Goal: Task Accomplishment & Management: Complete application form

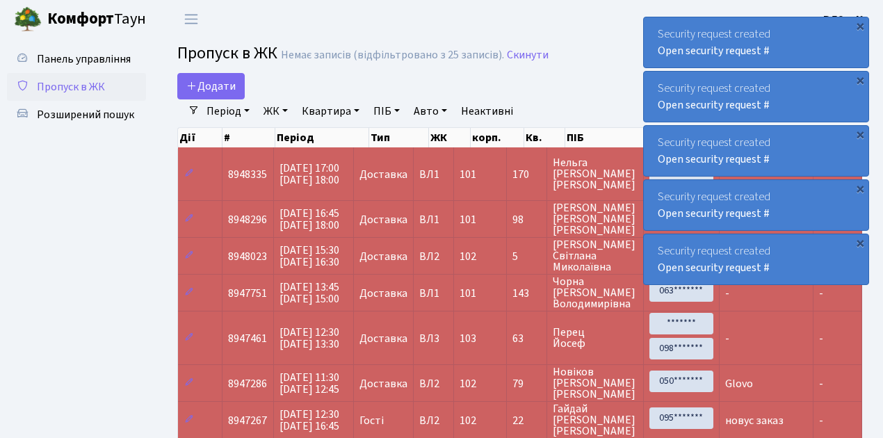
select select "25"
click at [63, 85] on span "Пропуск в ЖК" at bounding box center [71, 86] width 68 height 15
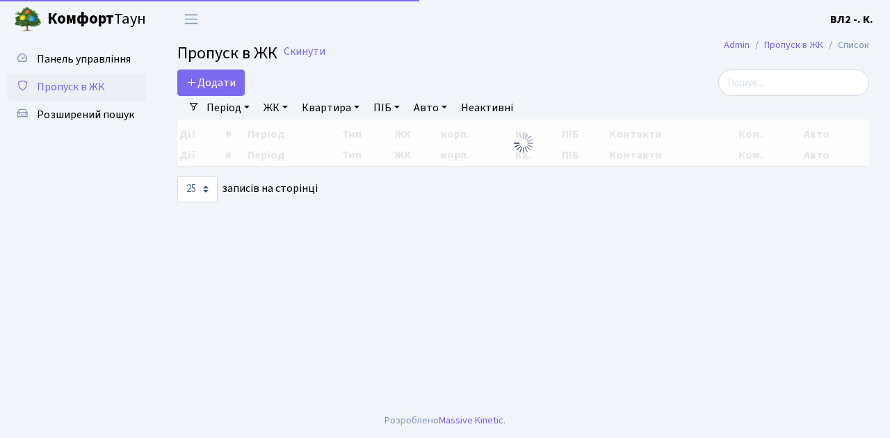
select select "25"
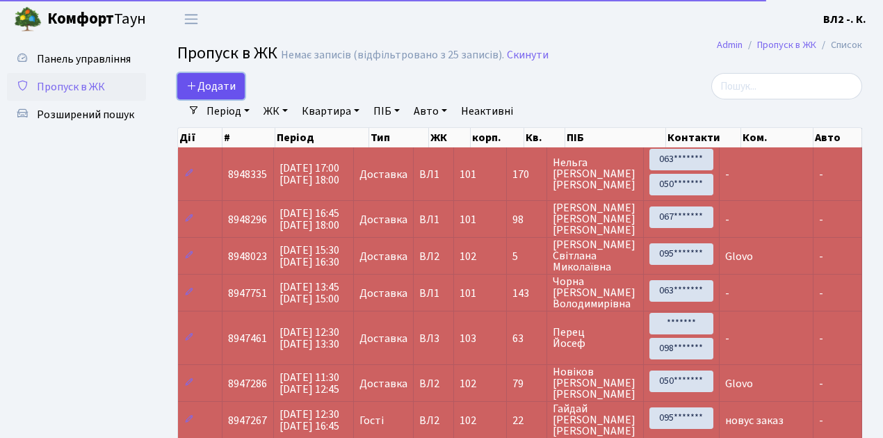
click at [213, 84] on span "Додати" at bounding box center [210, 86] width 49 height 15
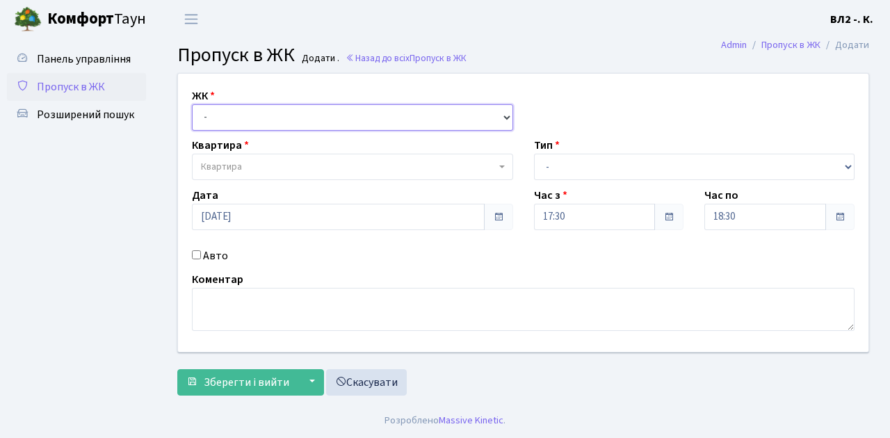
click at [257, 108] on select "- ВЛ1, Ужгородський пров., 4/1 ВЛ2, Голосіївський просп., 76 ВЛ3, пр.Голосіївсь…" at bounding box center [352, 117] width 321 height 26
select select "317"
click at [192, 104] on select "- ВЛ1, Ужгородський пров., 4/1 ВЛ2, Голосіївський просп., 76 ВЛ3, пр.Голосіївсь…" at bounding box center [352, 117] width 321 height 26
select select
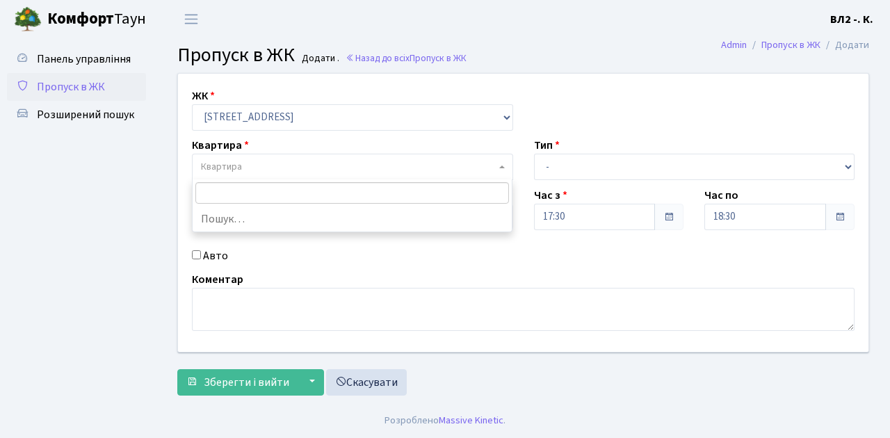
click at [267, 166] on span "Квартира" at bounding box center [348, 167] width 295 height 14
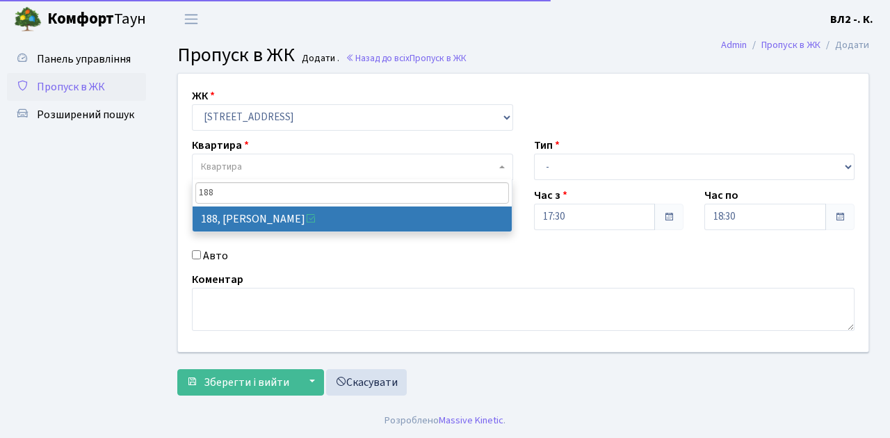
type input "188"
select select "40000"
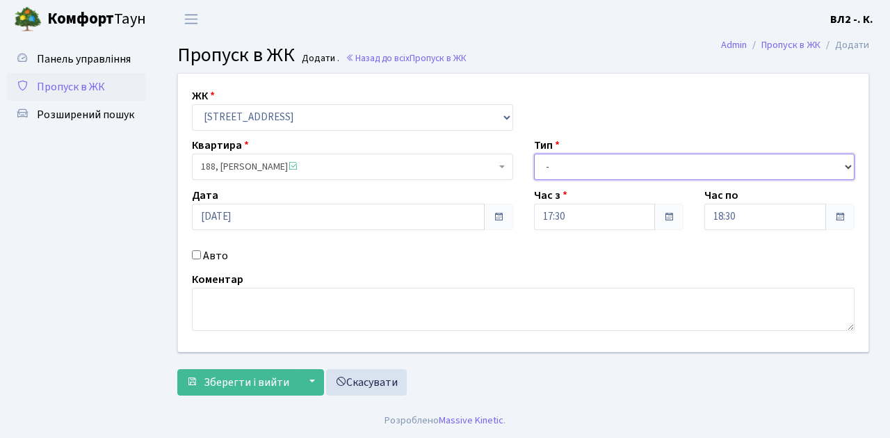
click at [576, 167] on select "- Доставка Таксі Гості Сервіс" at bounding box center [694, 167] width 321 height 26
select select "1"
click at [534, 154] on select "- Доставка Таксі Гості Сервіс" at bounding box center [694, 167] width 321 height 26
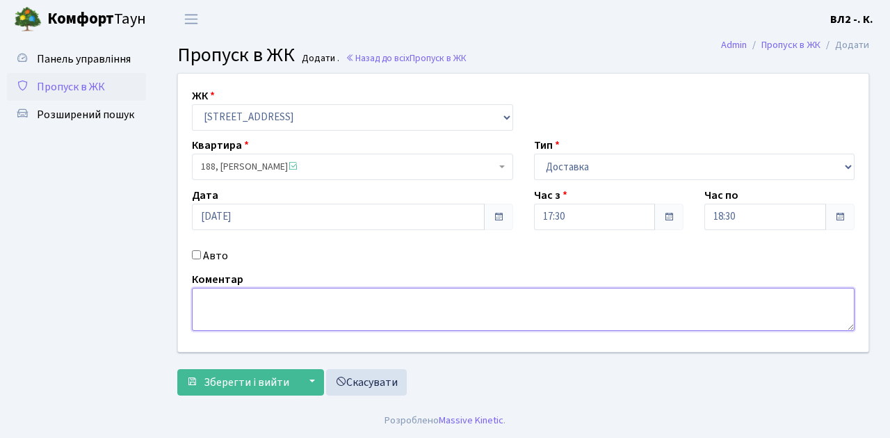
click at [305, 308] on textarea at bounding box center [523, 309] width 663 height 43
type textarea "Glovo"
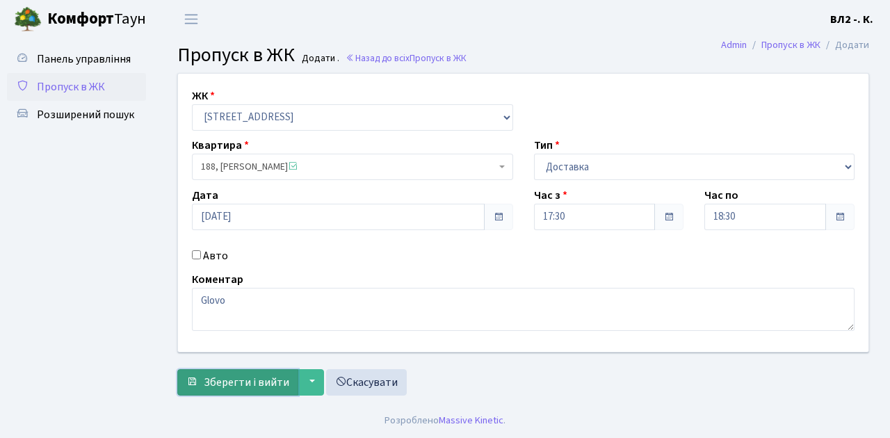
click at [272, 387] on span "Зберегти і вийти" at bounding box center [247, 382] width 86 height 15
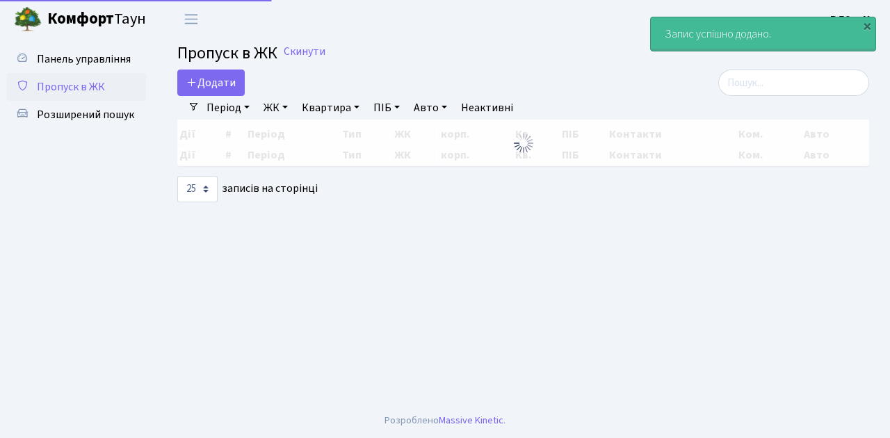
select select "25"
